Goal: Information Seeking & Learning: Learn about a topic

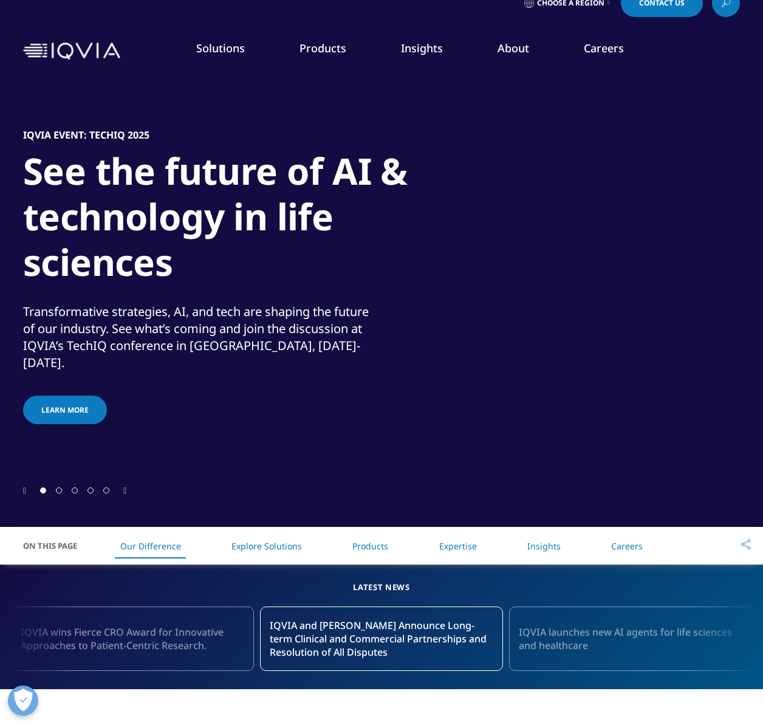
click at [526, 50] on link "About" at bounding box center [513, 48] width 32 height 15
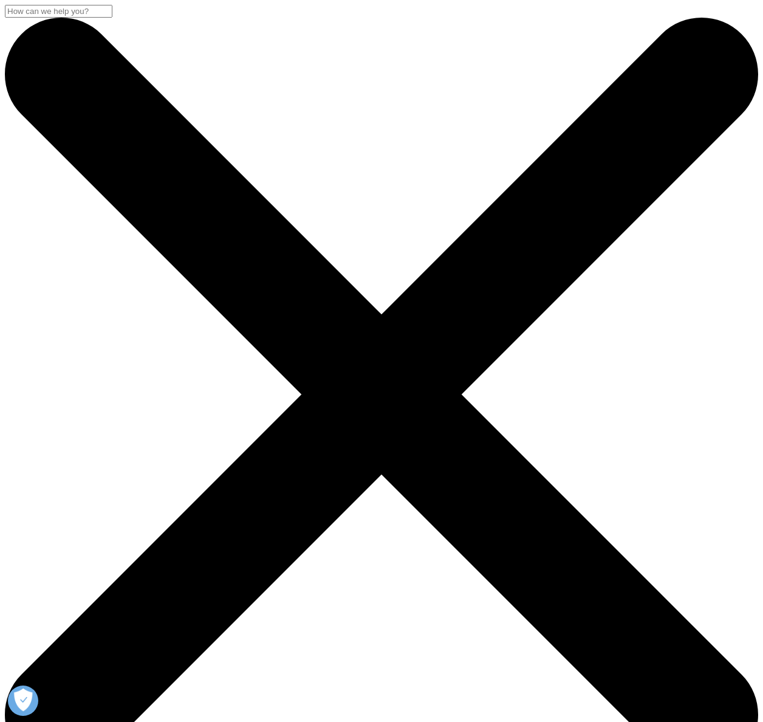
drag, startPoint x: 32, startPoint y: 161, endPoint x: 497, endPoint y: 151, distance: 465.9
